Goal: Browse casually

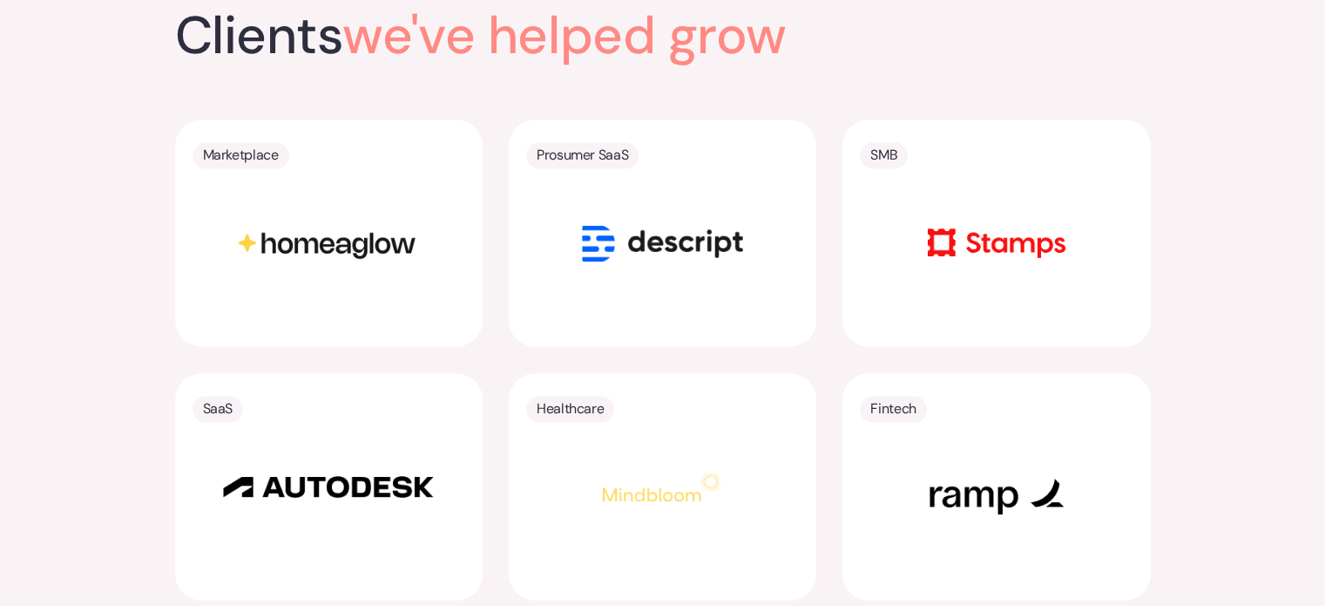
scroll to position [3569, 0]
